Goal: Task Accomplishment & Management: Manage account settings

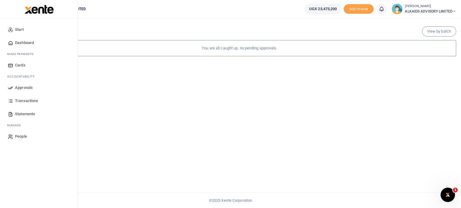
click at [21, 31] on span "Start" at bounding box center [19, 30] width 9 height 6
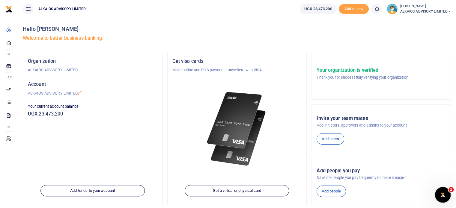
click at [447, 195] on div "Open Intercom Messenger" at bounding box center [442, 194] width 20 height 20
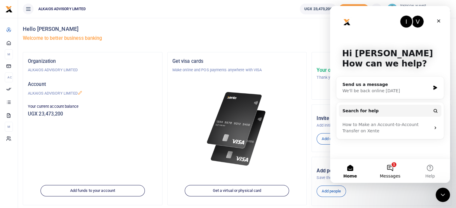
click at [390, 170] on button "1 Messages" at bounding box center [390, 171] width 40 height 24
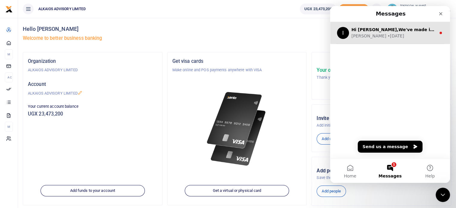
click at [394, 38] on div "Ibrahim • 2w ago" at bounding box center [393, 36] width 85 height 6
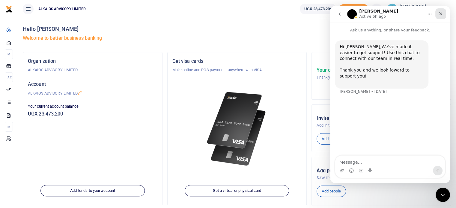
click at [438, 13] on div "Close" at bounding box center [440, 13] width 11 height 11
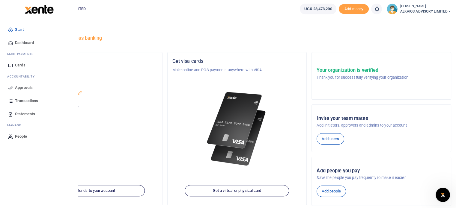
click at [27, 115] on span "Statements" at bounding box center [25, 114] width 20 height 6
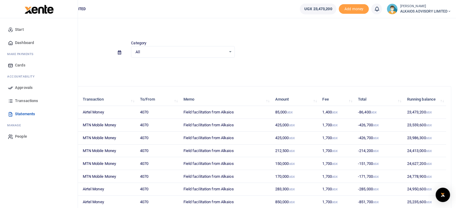
click at [21, 28] on span "Start" at bounding box center [19, 30] width 9 height 6
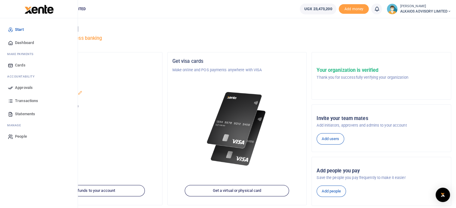
click at [19, 42] on span "Dashboard" at bounding box center [24, 43] width 19 height 6
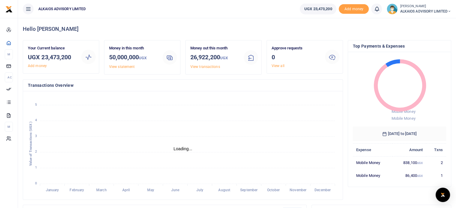
scroll to position [5, 5]
click at [279, 66] on link "View all" at bounding box center [278, 66] width 13 height 4
click at [282, 67] on link "View all" at bounding box center [278, 66] width 13 height 4
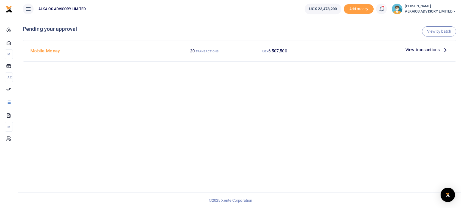
click at [50, 49] on h4 "Mobile Money" at bounding box center [98, 51] width 136 height 7
click at [426, 51] on span "View transactions" at bounding box center [422, 49] width 34 height 7
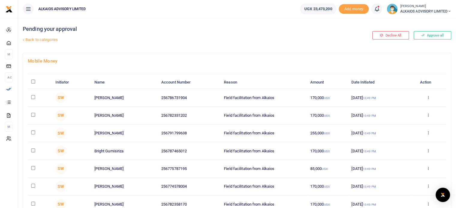
click at [32, 82] on input "\a \a : activate to sort column descending" at bounding box center [33, 82] width 4 height 4
checkbox input "true"
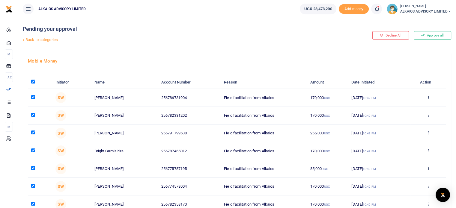
checkbox input "true"
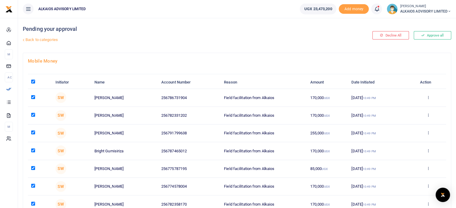
checkbox input "true"
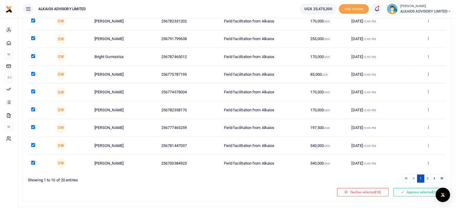
scroll to position [107, 0]
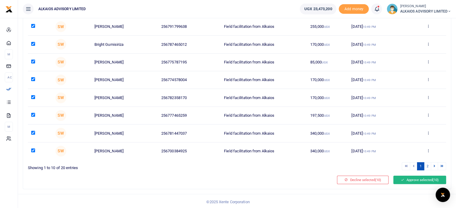
click at [422, 179] on button "Approve selected (10)" at bounding box center [419, 180] width 53 height 8
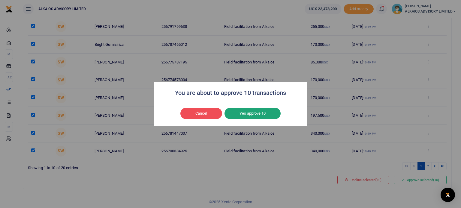
click at [262, 111] on button "Yes approve 10" at bounding box center [252, 113] width 56 height 11
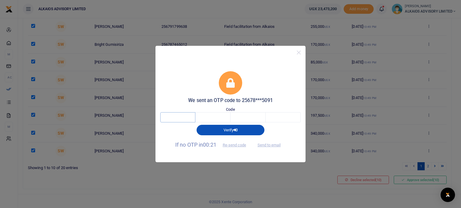
click at [181, 121] on input "text" at bounding box center [177, 117] width 35 height 10
type input "4"
type input "6"
type input "9"
type input "4"
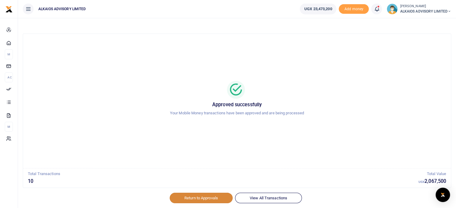
click at [223, 195] on link "Return to Approvals" at bounding box center [201, 198] width 63 height 10
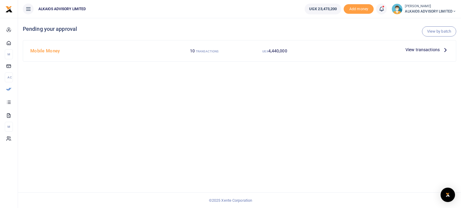
click at [428, 50] on span "View transactions" at bounding box center [422, 49] width 34 height 7
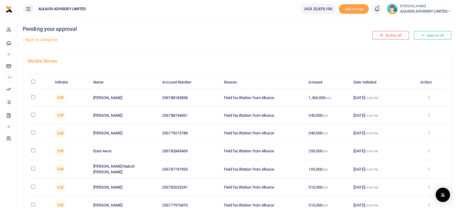
click at [33, 82] on input "\a \a : activate to sort column descending" at bounding box center [33, 82] width 4 height 4
checkbox input "true"
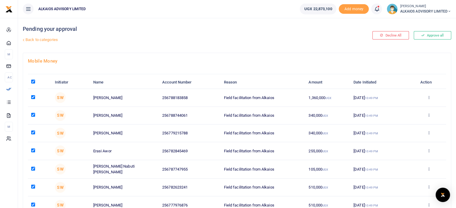
checkbox input "true"
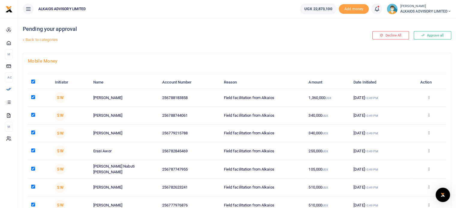
checkbox input "true"
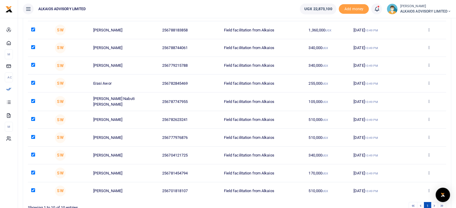
scroll to position [107, 0]
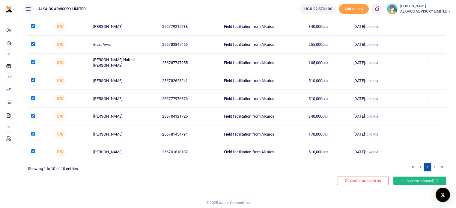
click at [422, 181] on button "Approve selected (10)" at bounding box center [419, 181] width 53 height 8
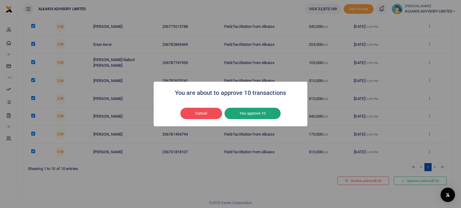
click at [252, 115] on button "Yes approve 10" at bounding box center [252, 113] width 56 height 11
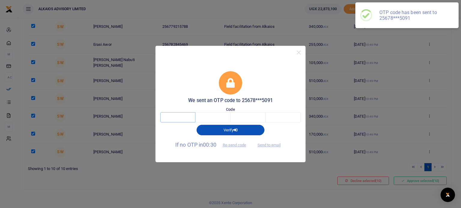
click at [168, 118] on input "text" at bounding box center [177, 117] width 35 height 10
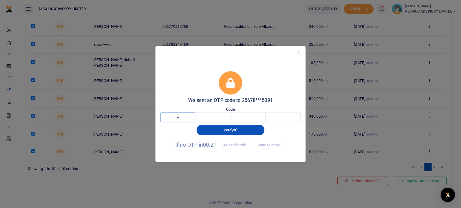
type input "3"
type input "2"
type input "6"
